Goal: Task Accomplishment & Management: Use online tool/utility

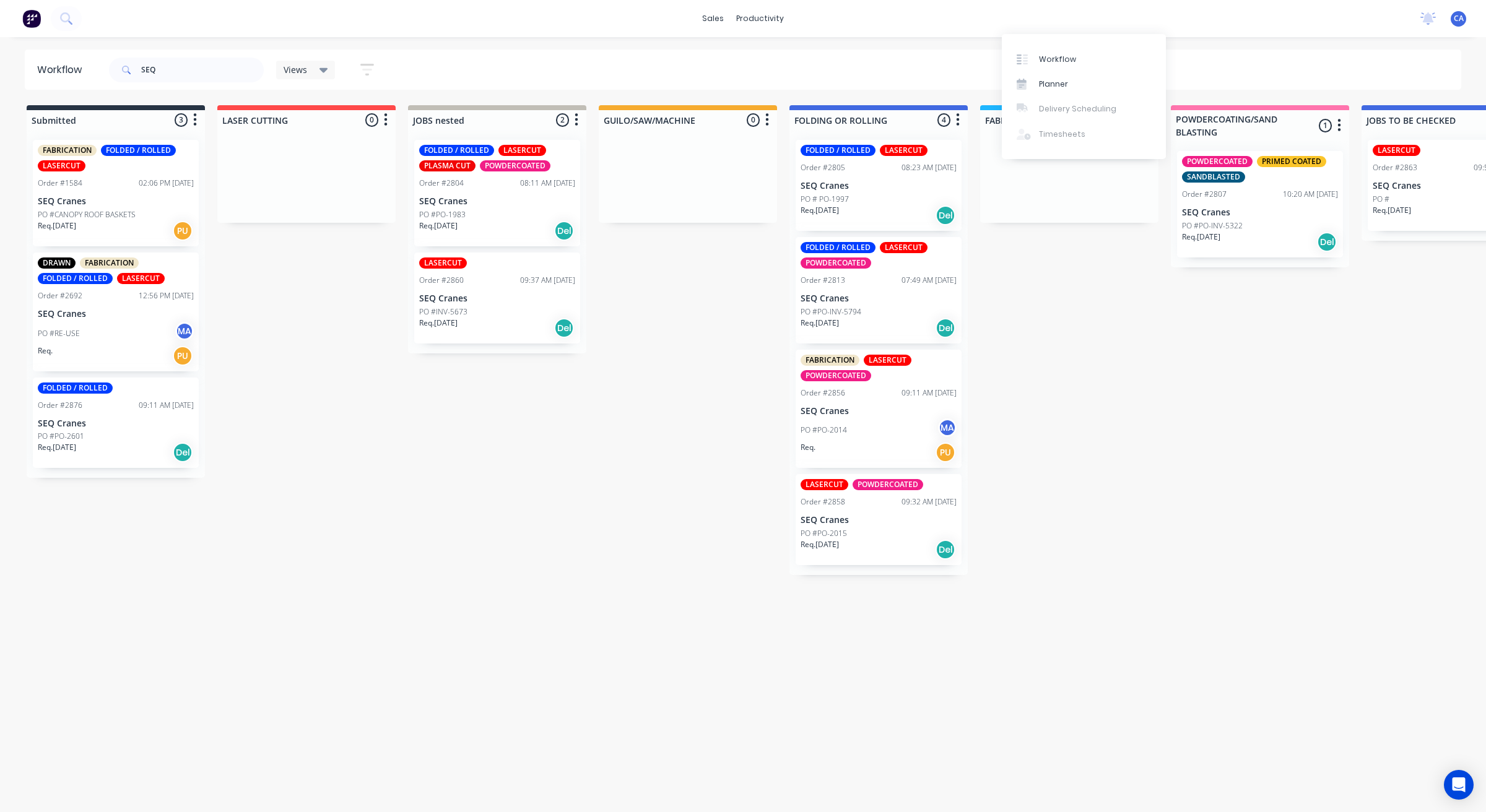
scroll to position [0, 271]
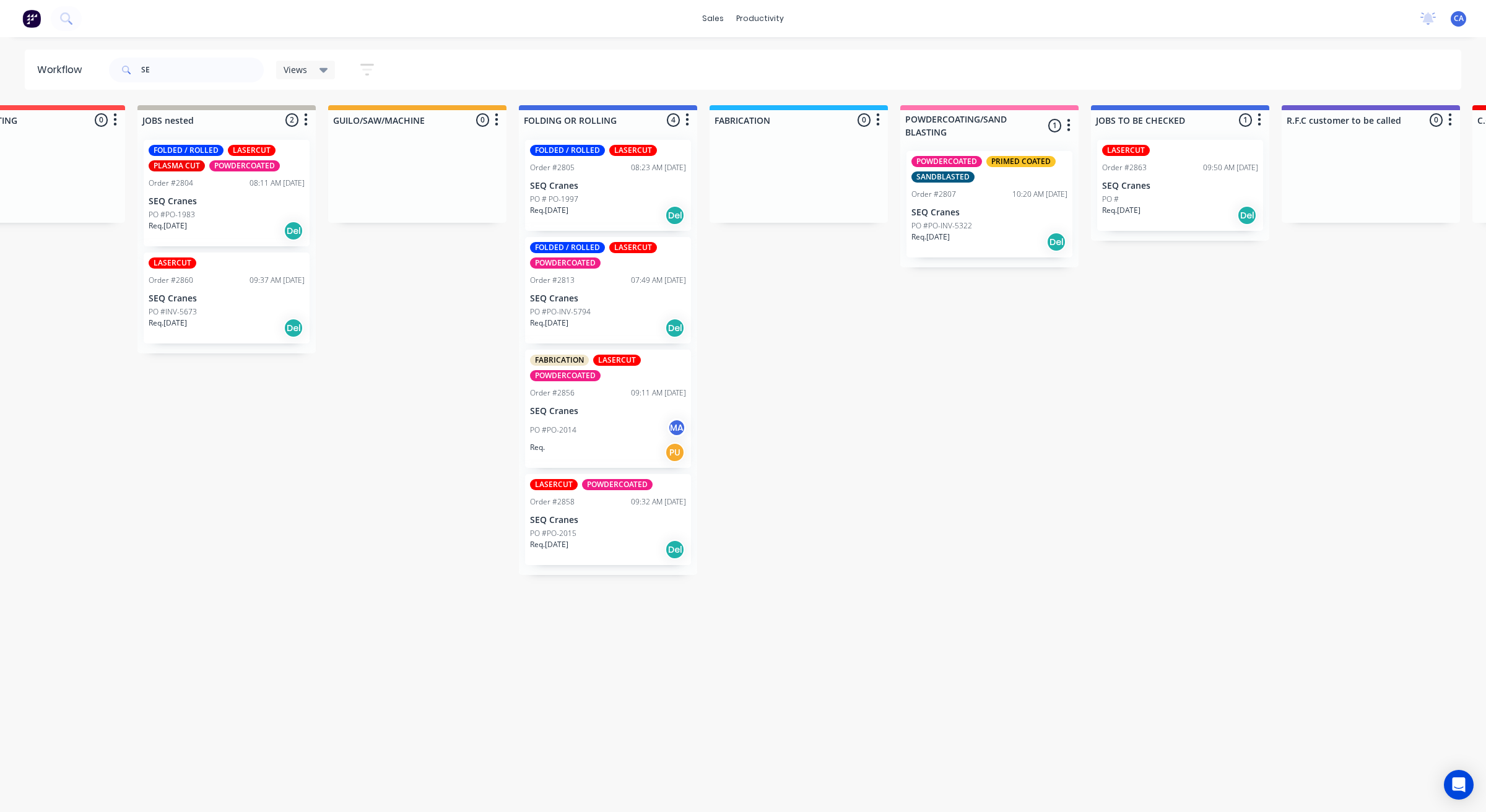
type input "S"
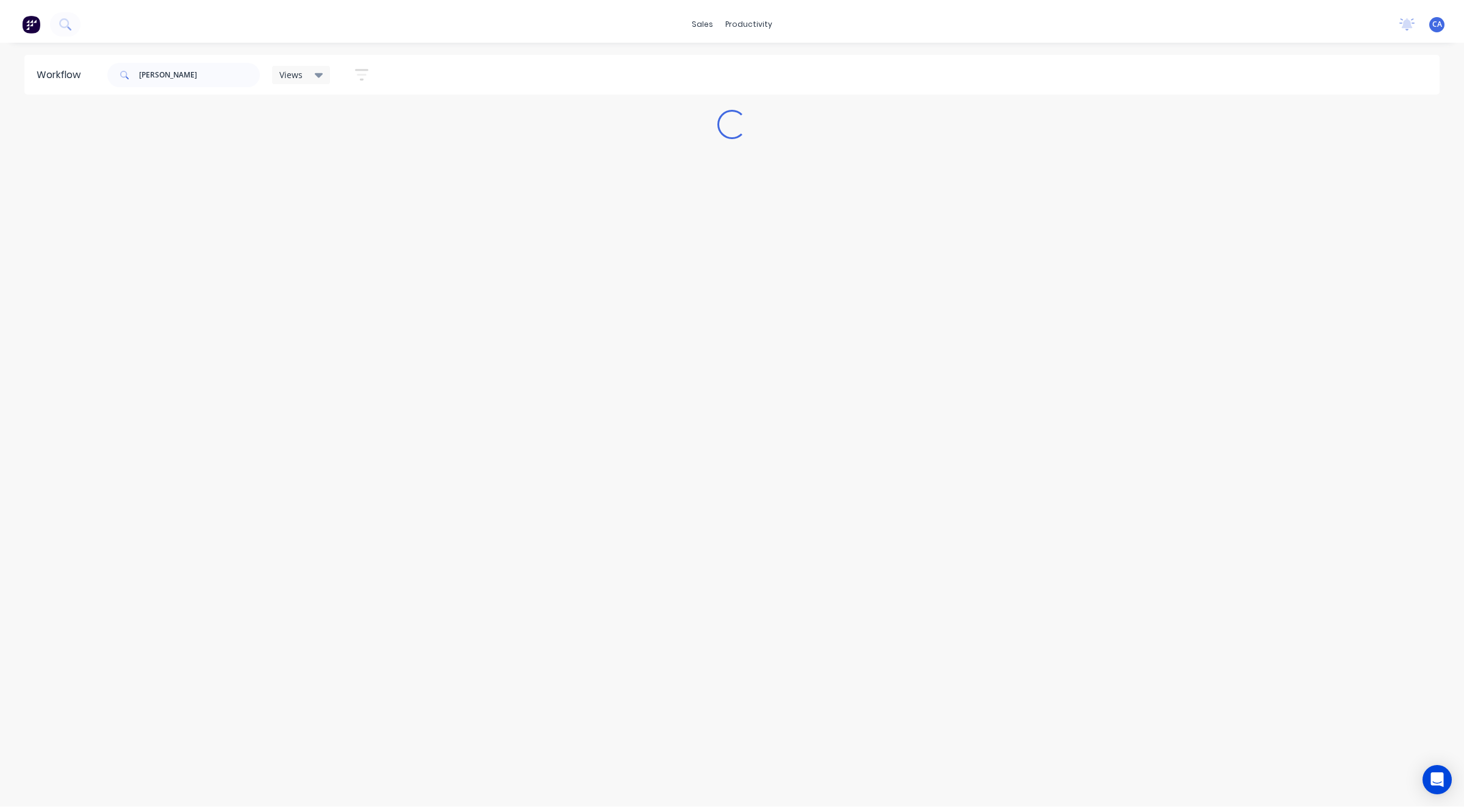
scroll to position [0, 0]
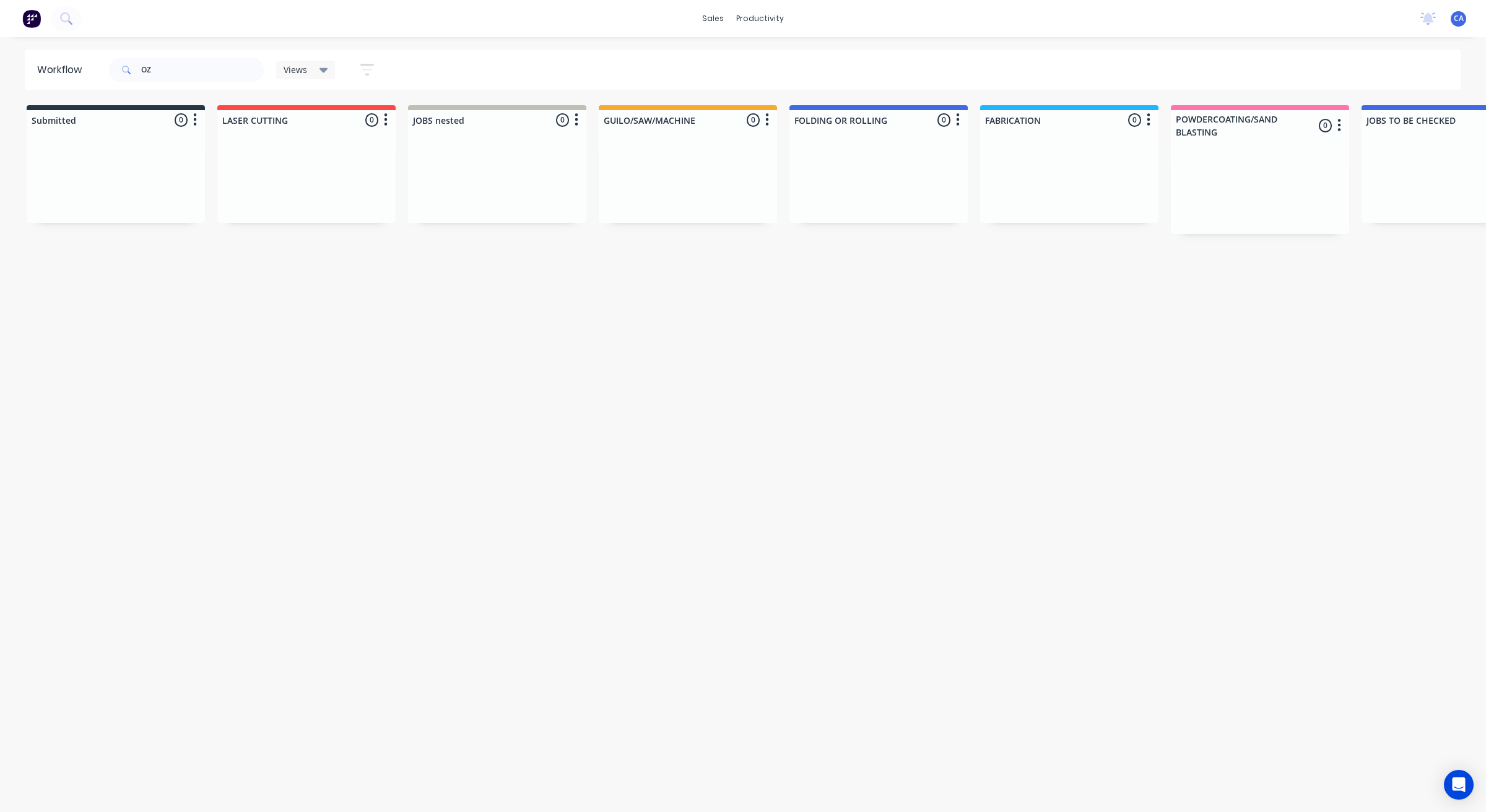
type input "OZ"
click at [899, 231] on div "PO #PO-222164 [PERSON_NAME] MA" at bounding box center [878, 220] width 156 height 23
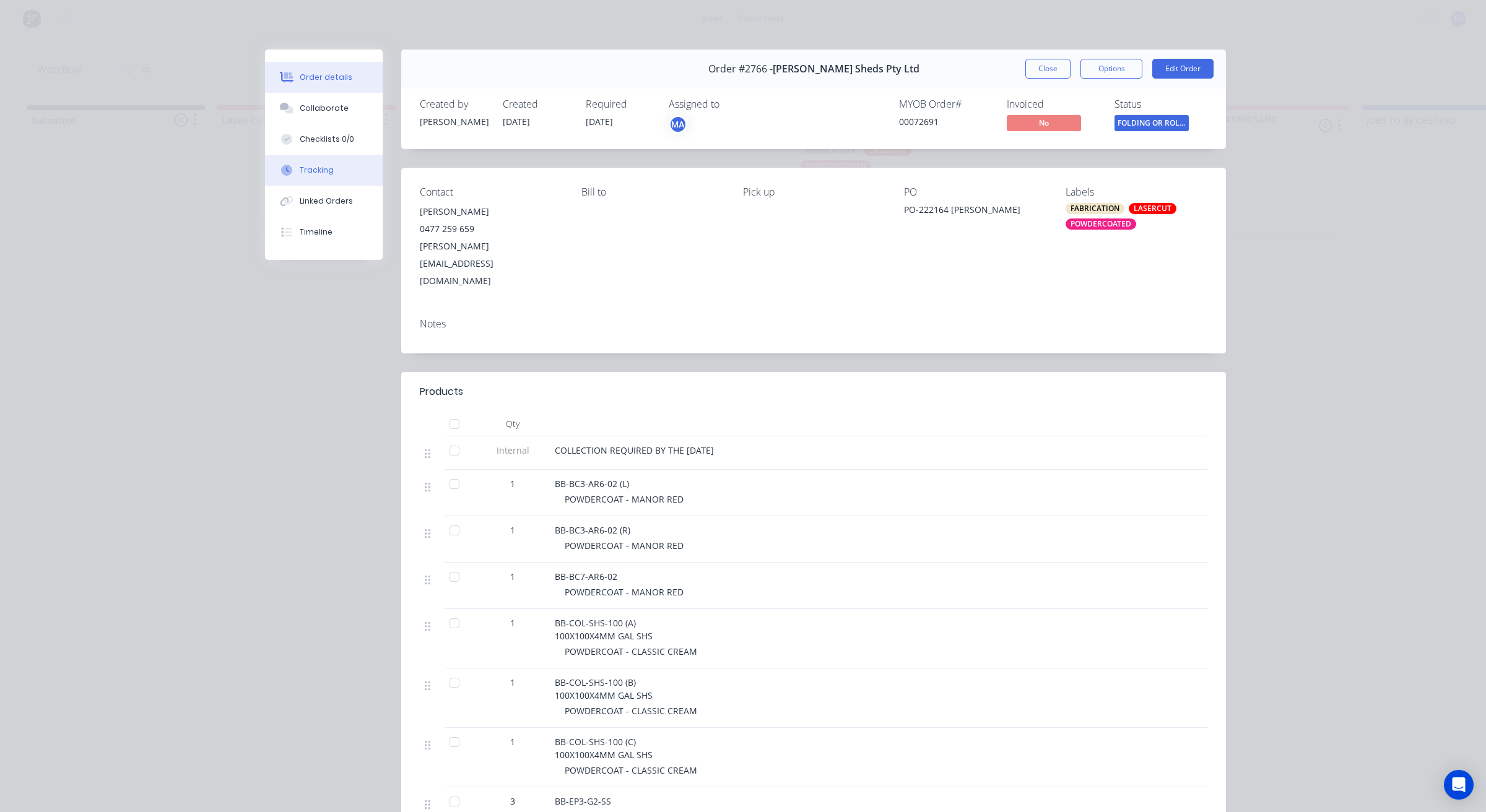
click at [324, 174] on div "Tracking" at bounding box center [317, 170] width 34 height 11
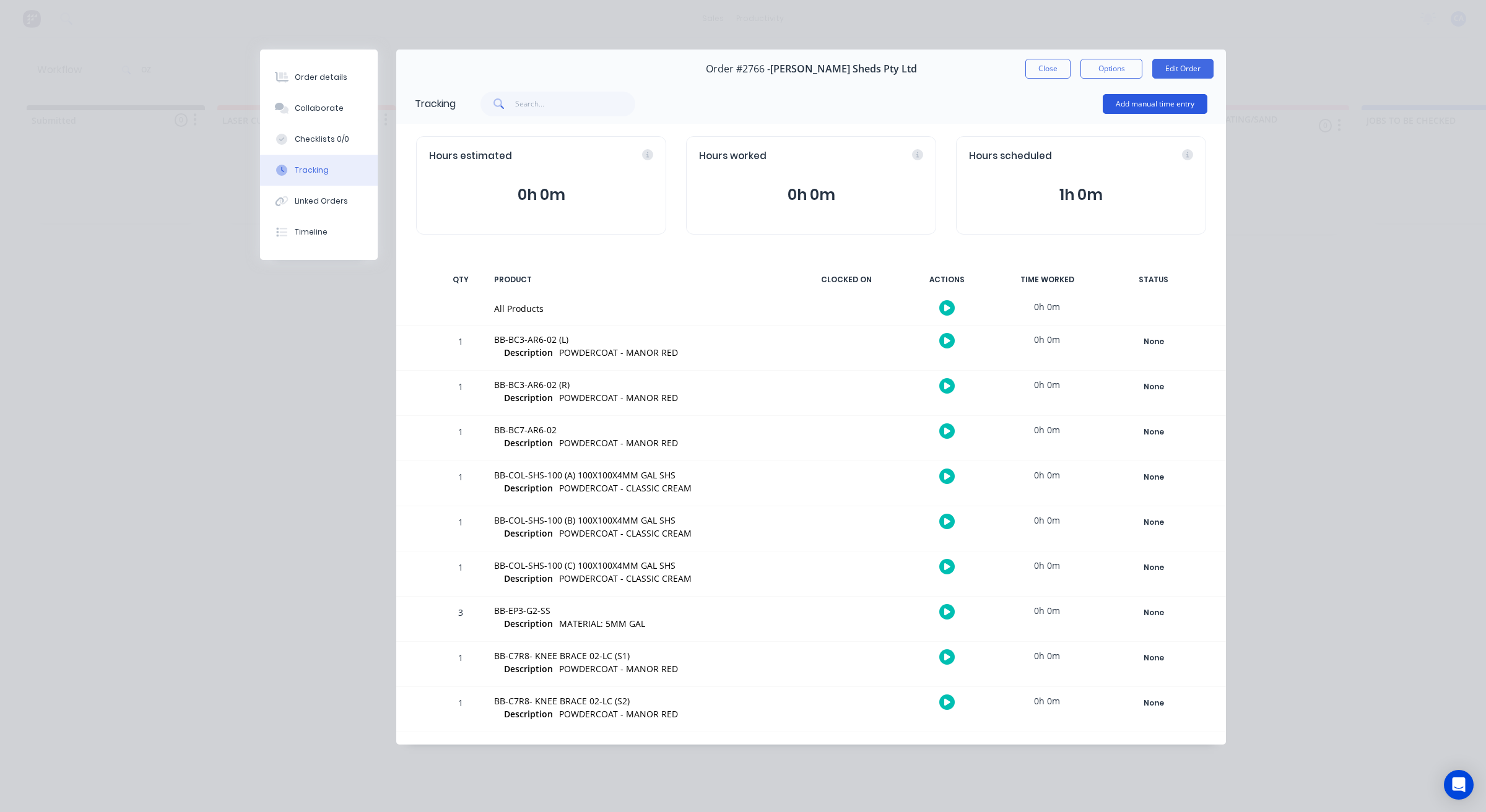
click at [1118, 107] on button "Add manual time entry" at bounding box center [1156, 104] width 105 height 20
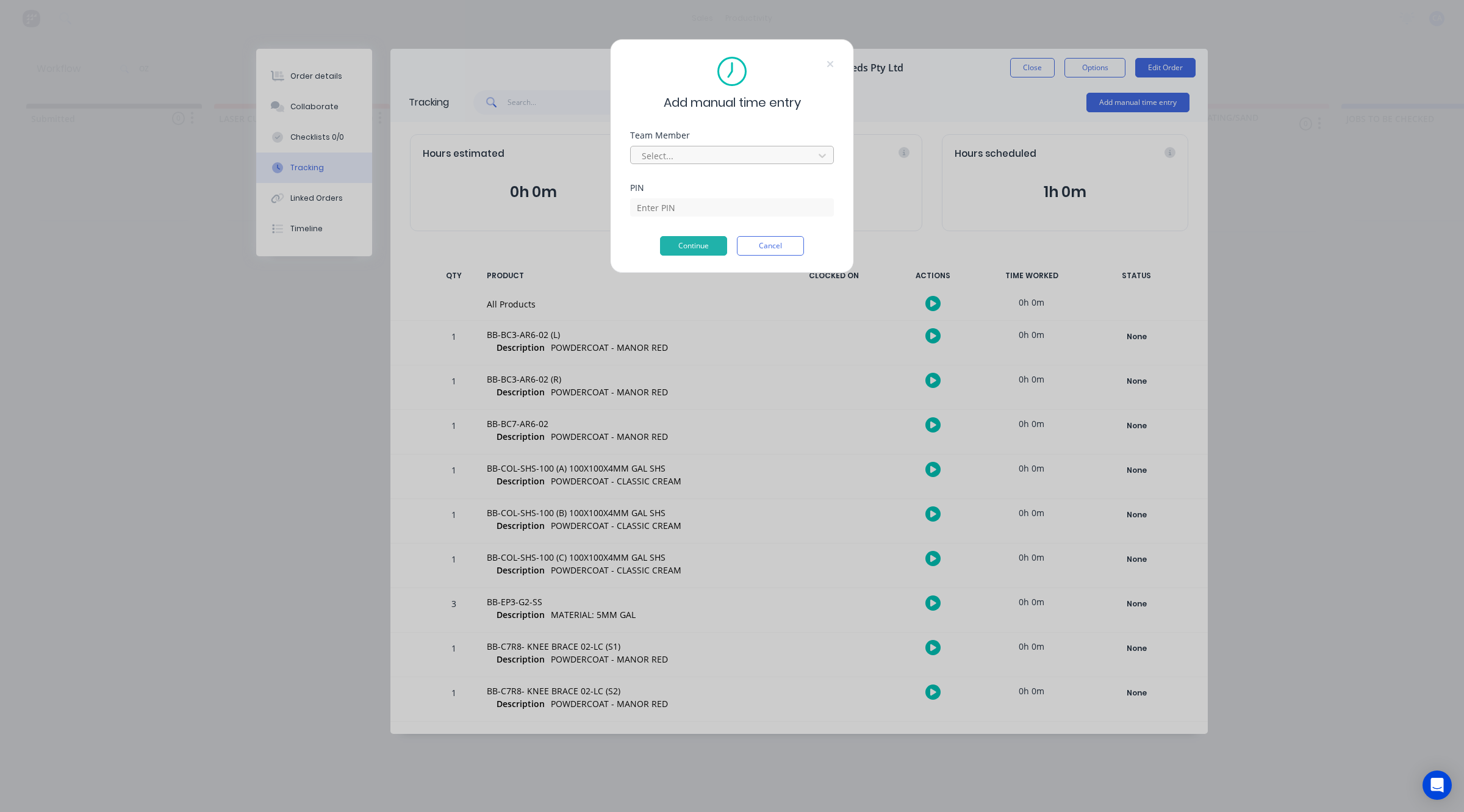
click at [709, 153] on div at bounding box center [724, 155] width 167 height 15
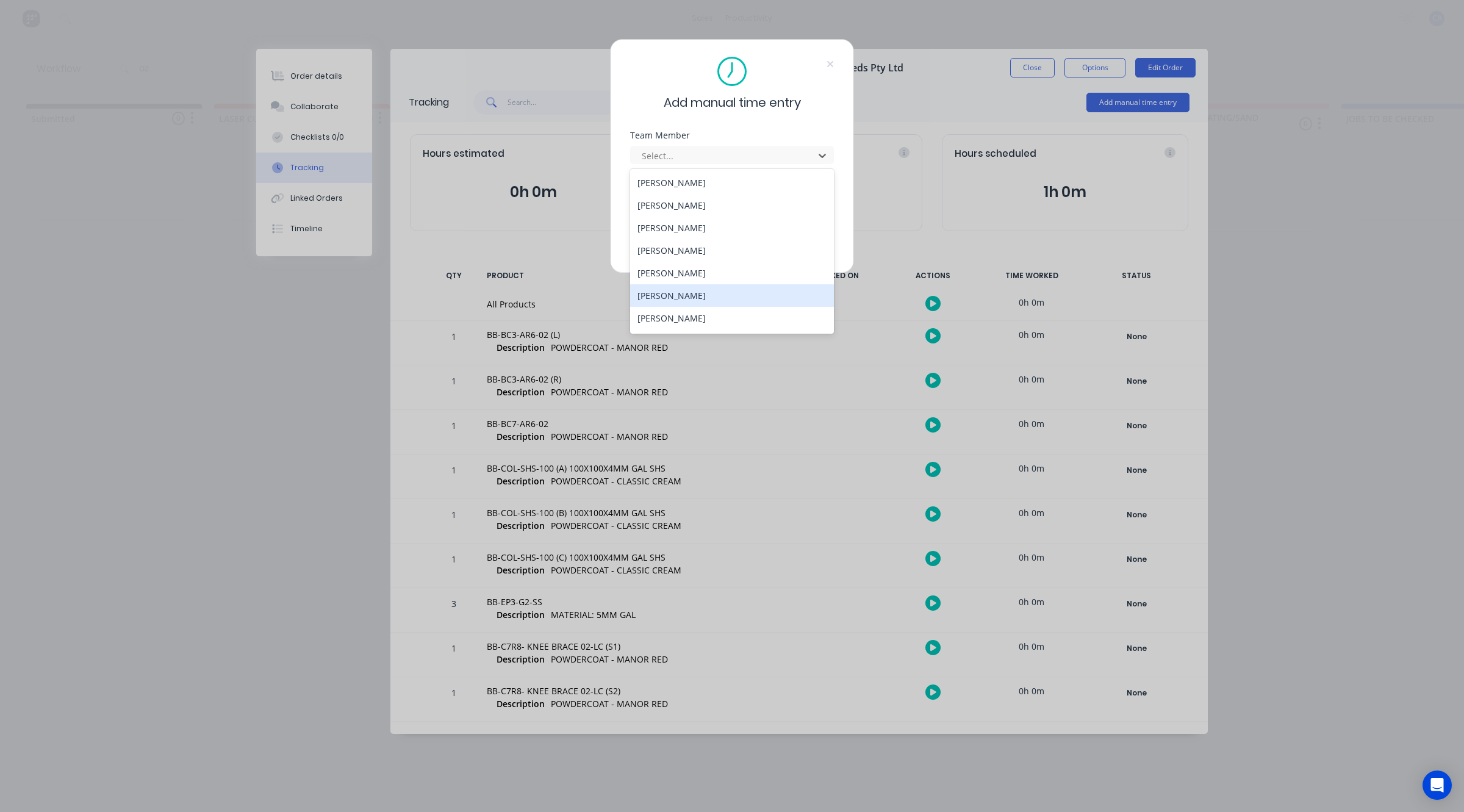
scroll to position [65, 0]
click at [703, 272] on div "[PERSON_NAME]" at bounding box center [732, 275] width 204 height 22
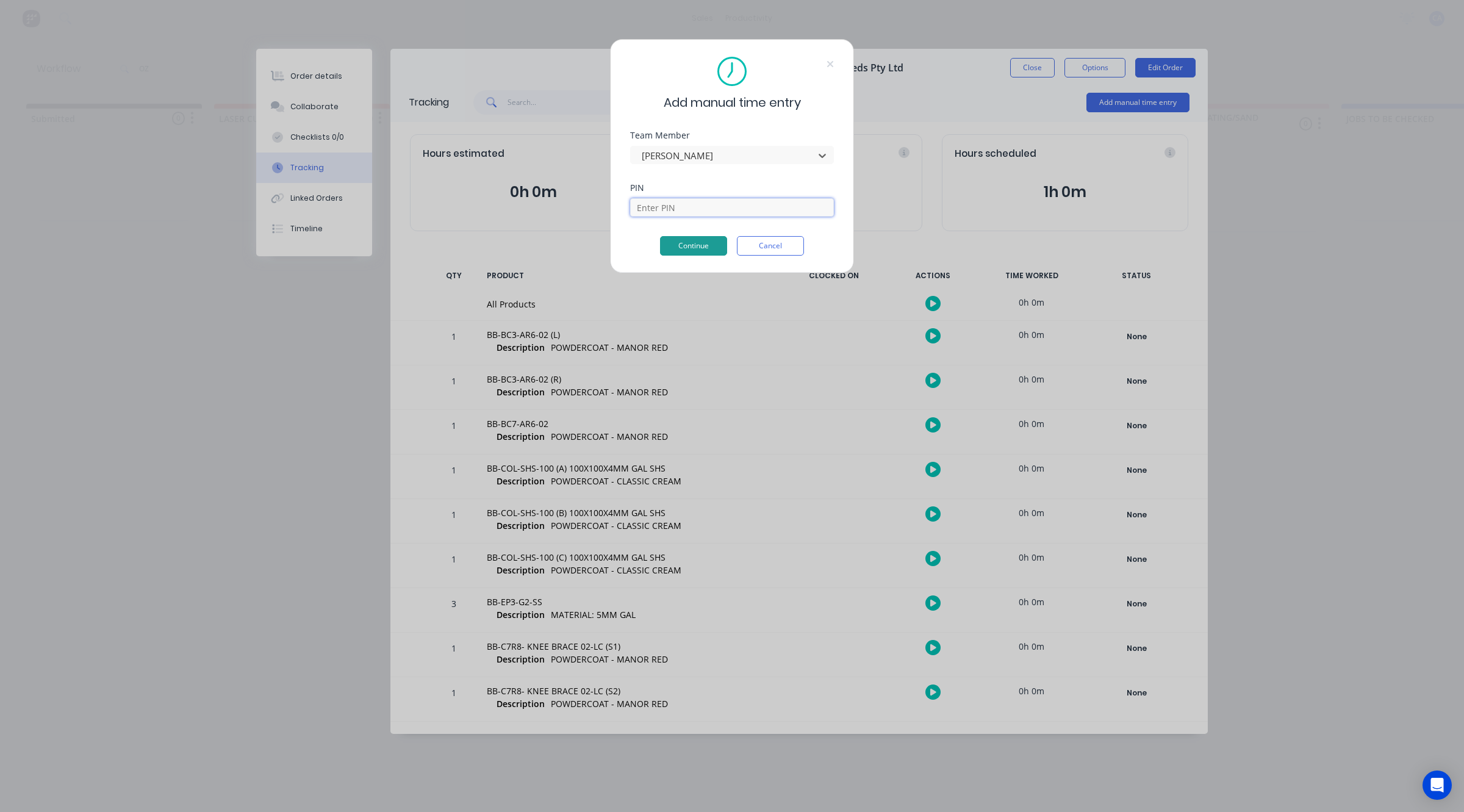
drag, startPoint x: 683, startPoint y: 205, endPoint x: 687, endPoint y: 241, distance: 36.2
click at [683, 205] on input at bounding box center [732, 207] width 204 height 18
type input "0000"
click at [684, 247] on button "Continue" at bounding box center [694, 246] width 67 height 20
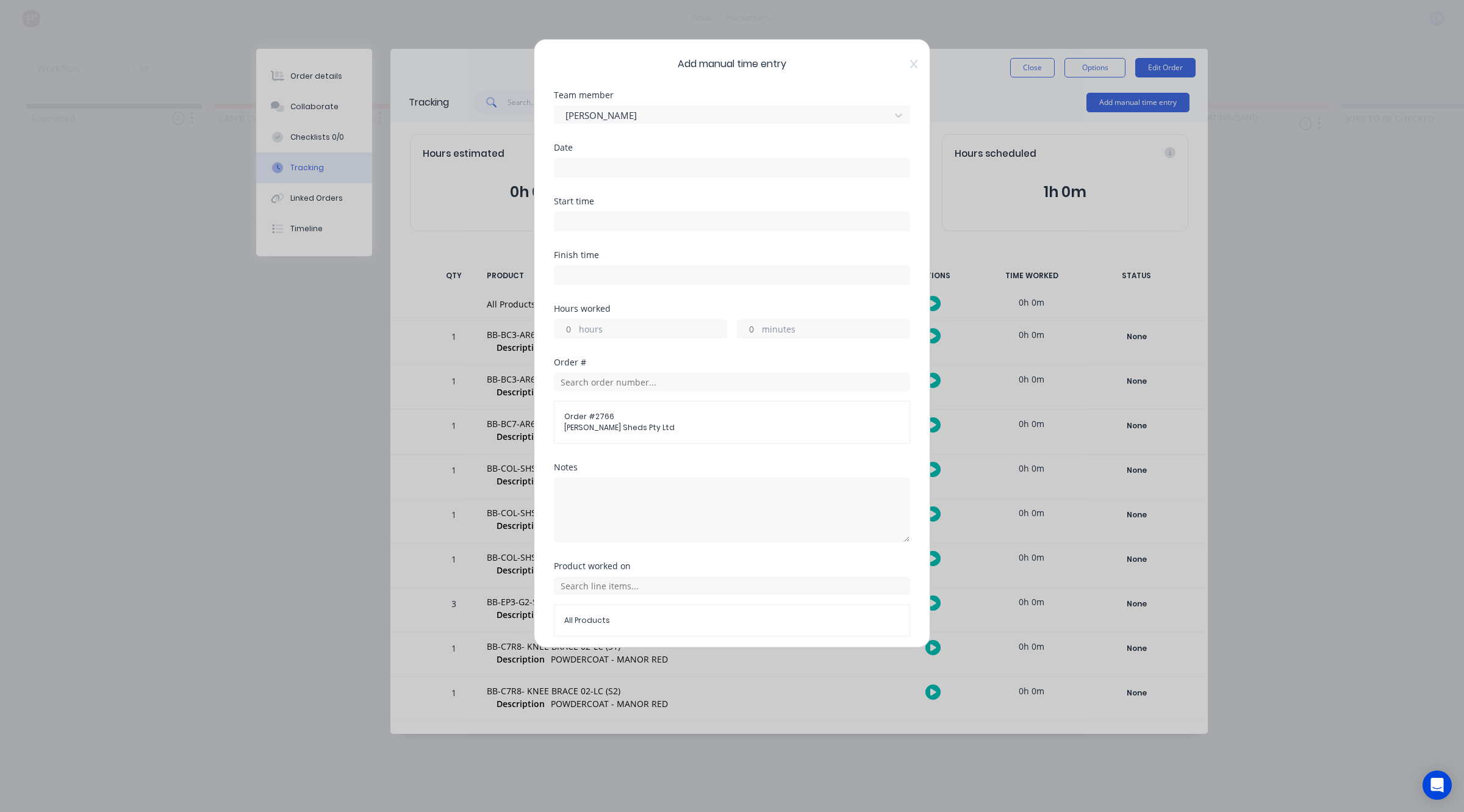
click at [587, 171] on input at bounding box center [732, 167] width 355 height 18
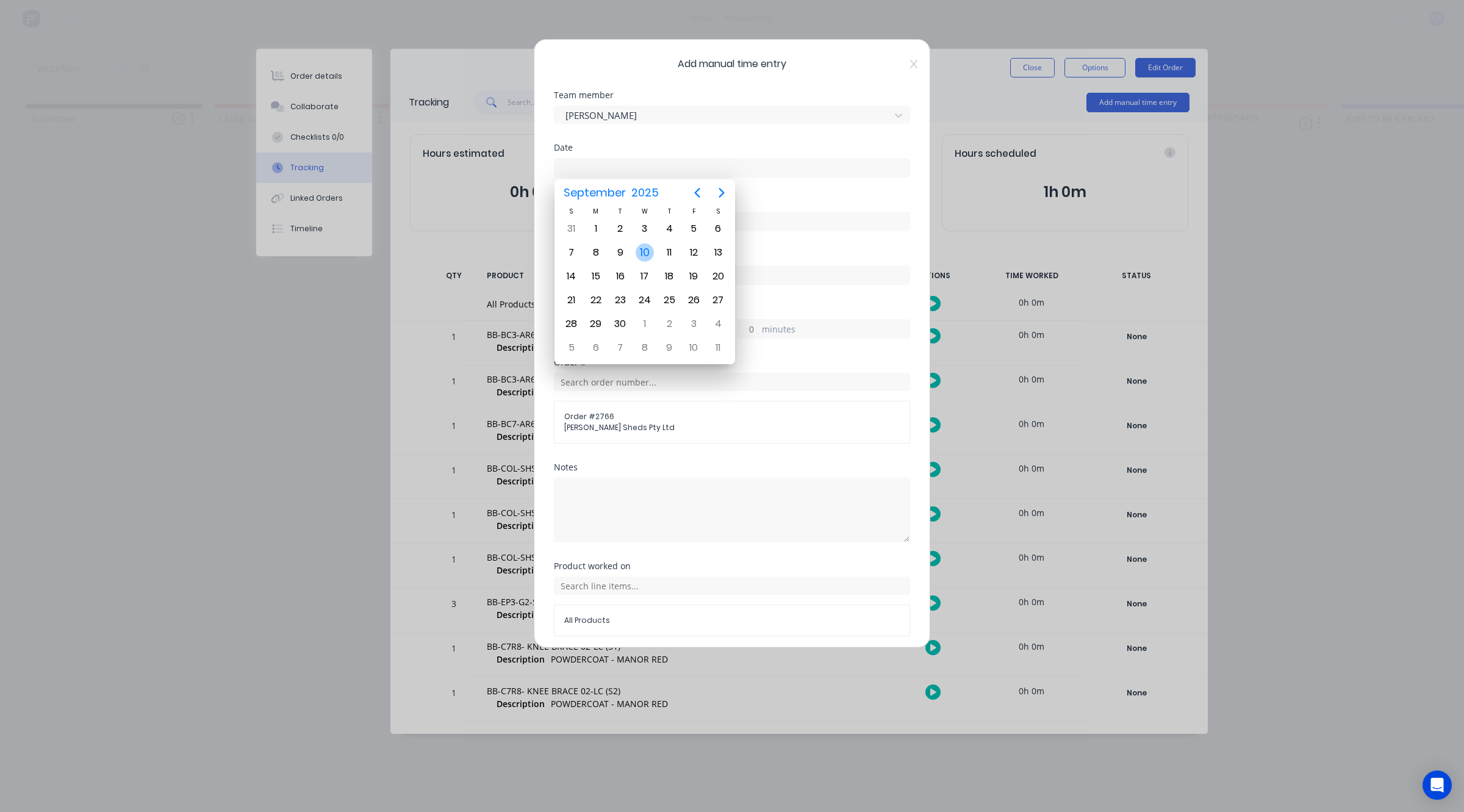
click at [639, 252] on div "10" at bounding box center [644, 252] width 18 height 18
type input "[DATE]"
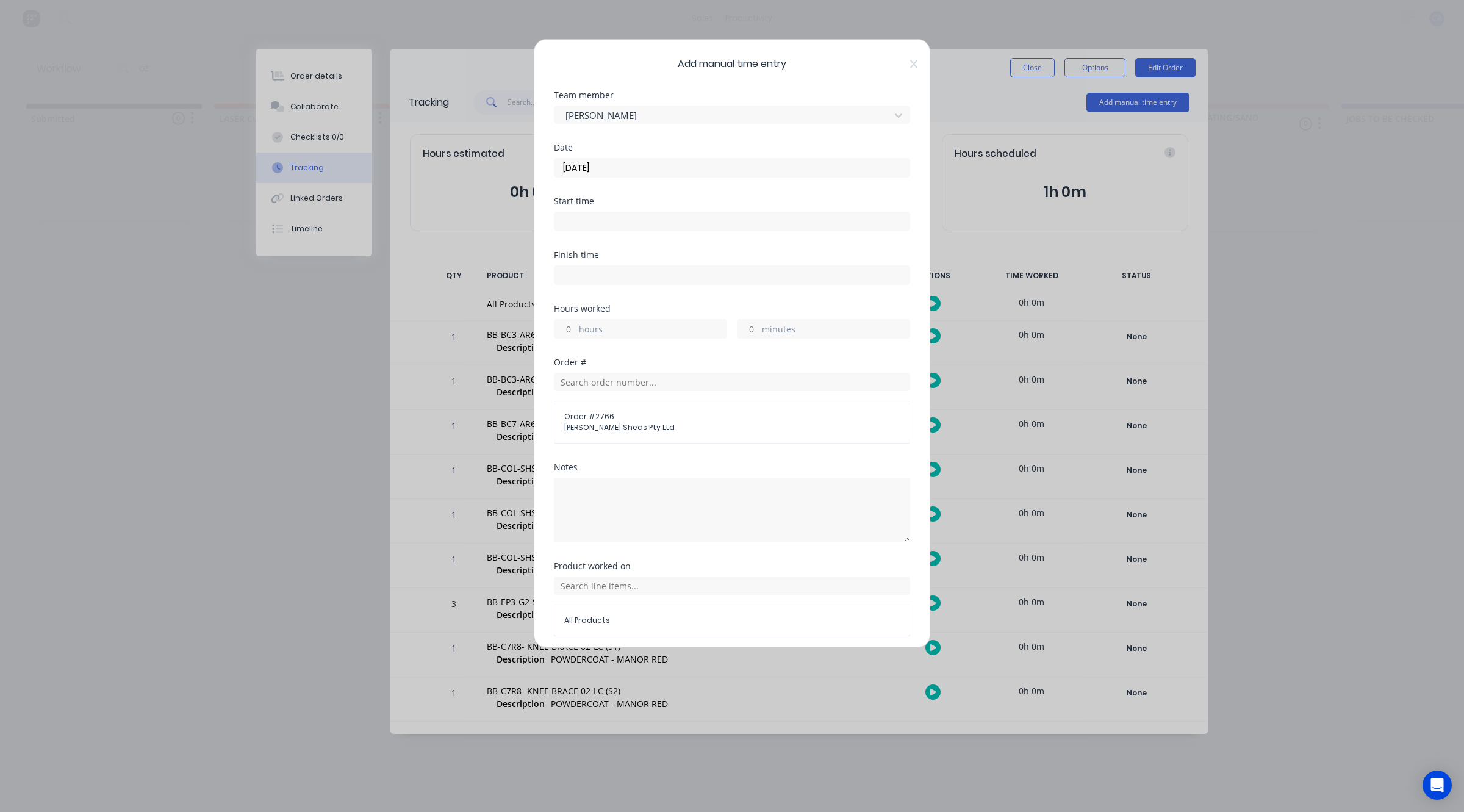
click at [574, 325] on input "hours" at bounding box center [565, 328] width 21 height 18
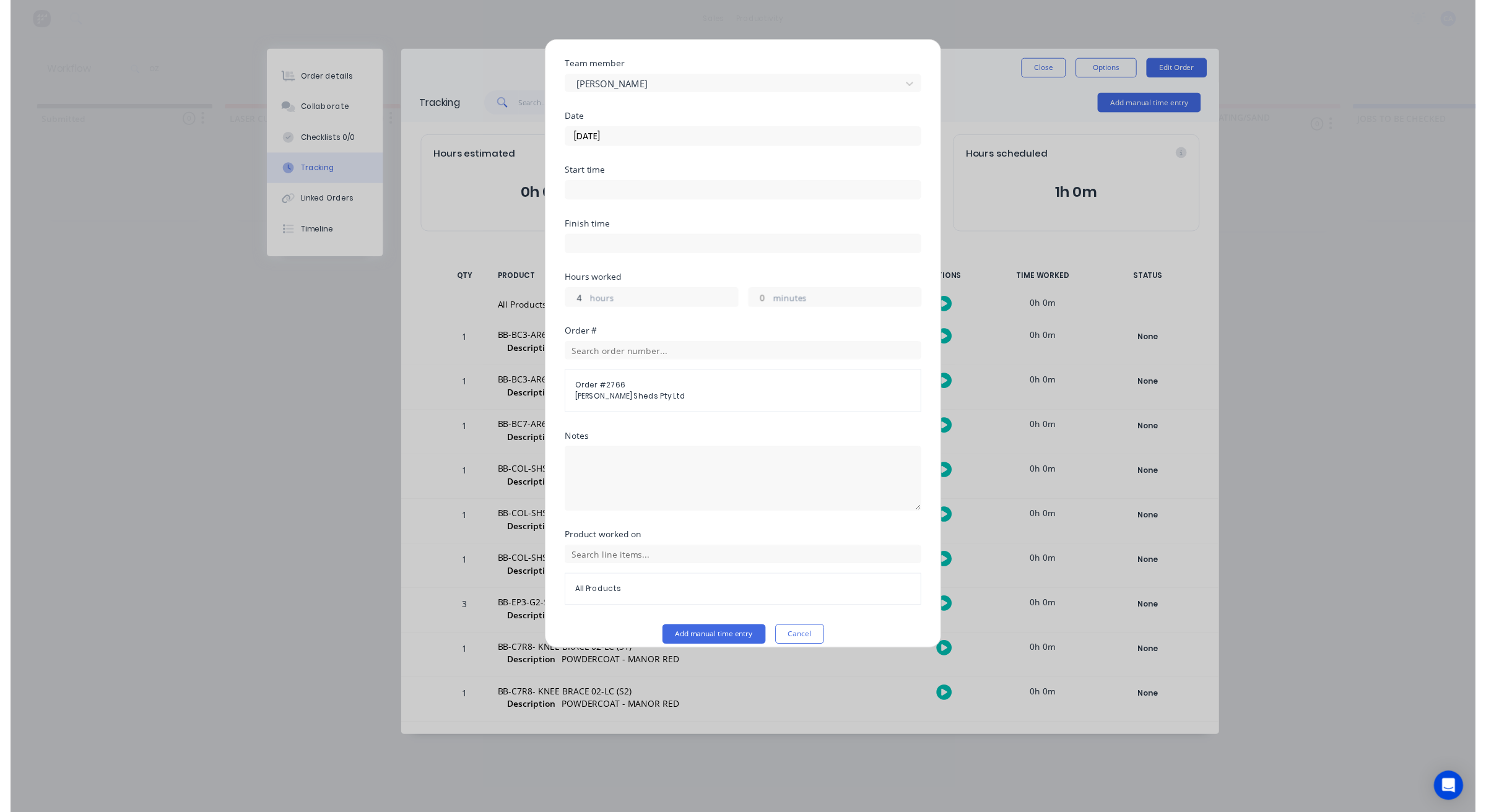
scroll to position [48, 0]
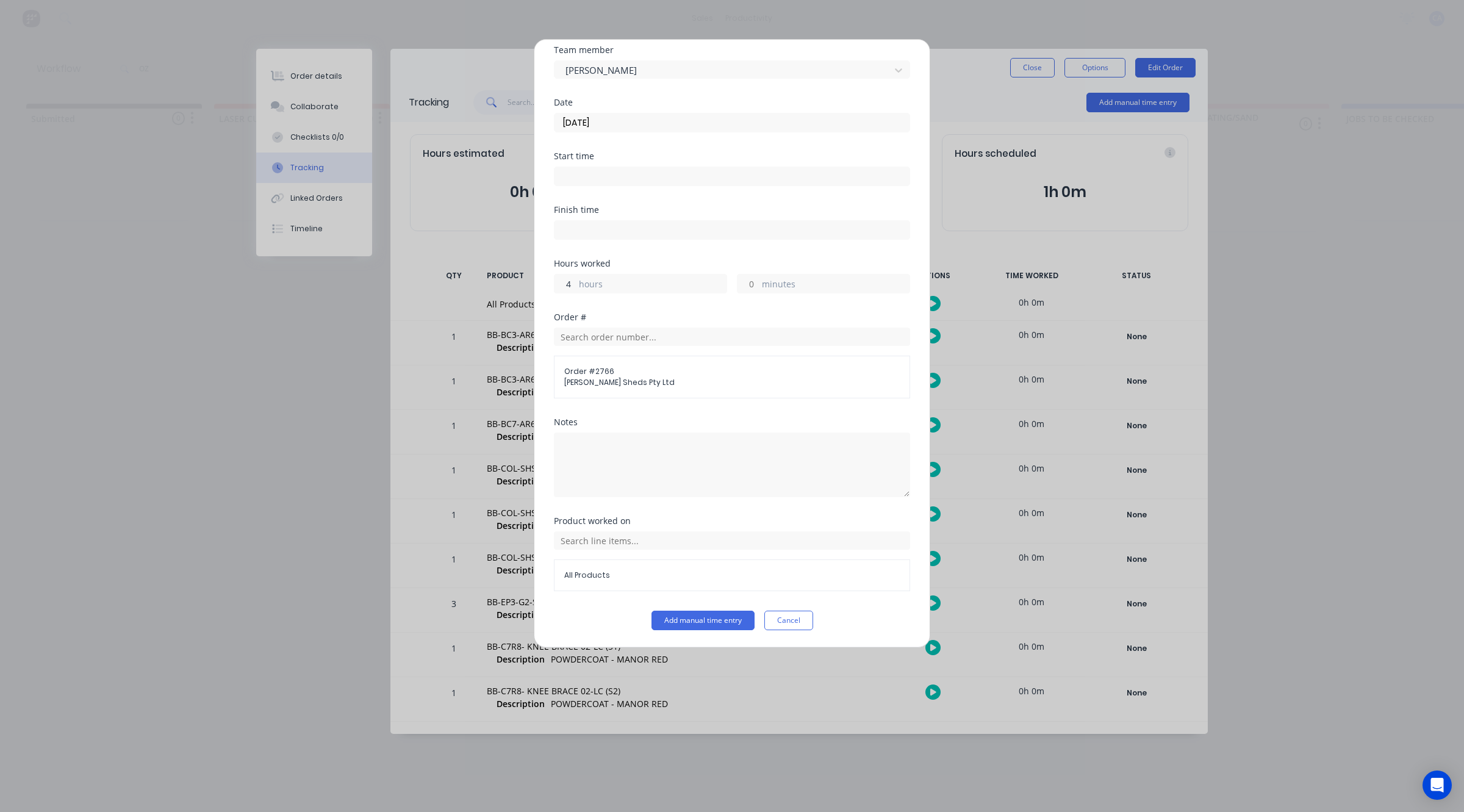
type input "4"
click at [746, 281] on input "minutes" at bounding box center [748, 283] width 21 height 18
type input "30"
click at [711, 619] on button "Add manual time entry" at bounding box center [703, 620] width 103 height 20
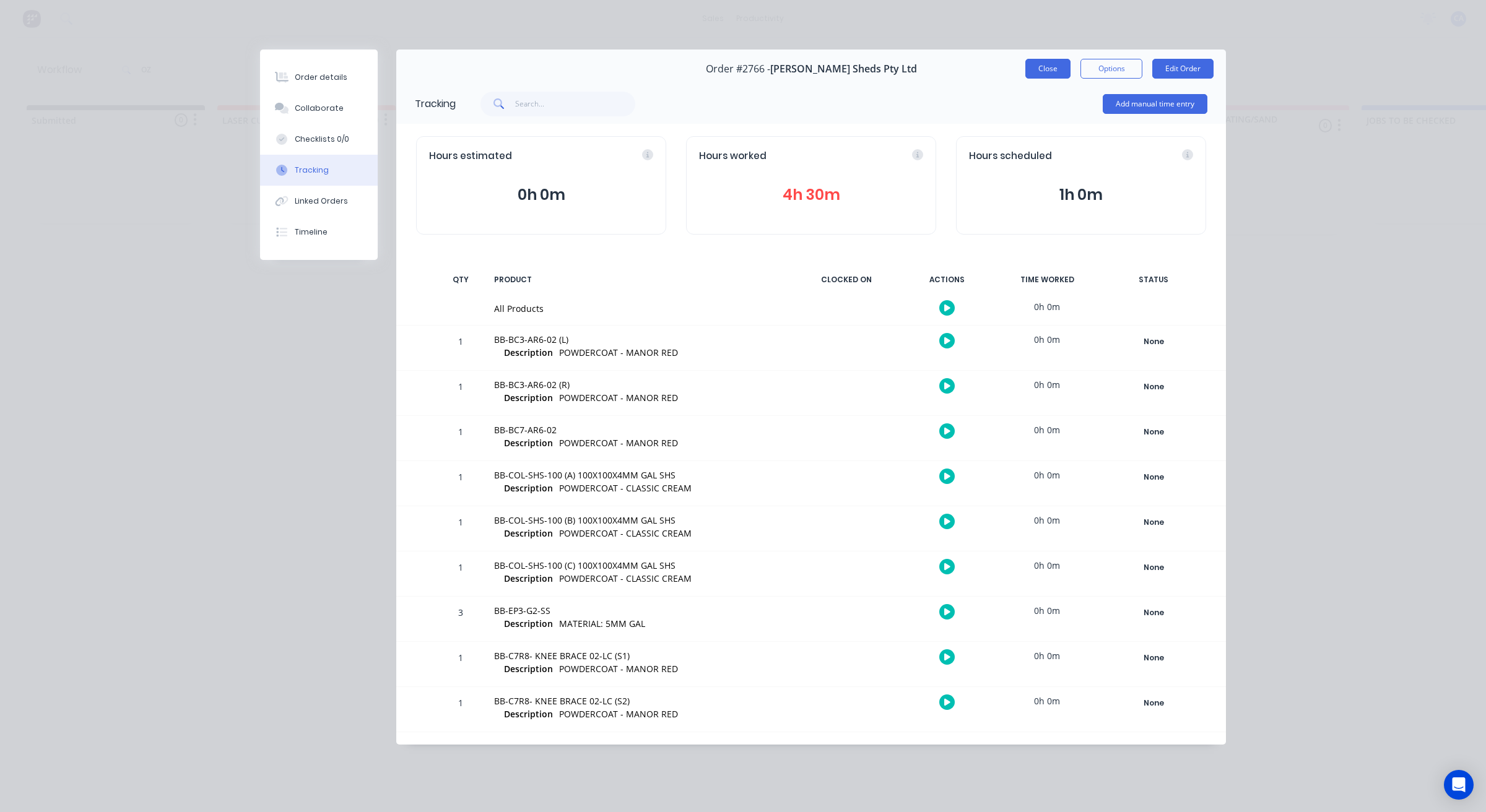
click at [1060, 73] on button "Close" at bounding box center [1048, 69] width 45 height 20
